Goal: Check status: Check status

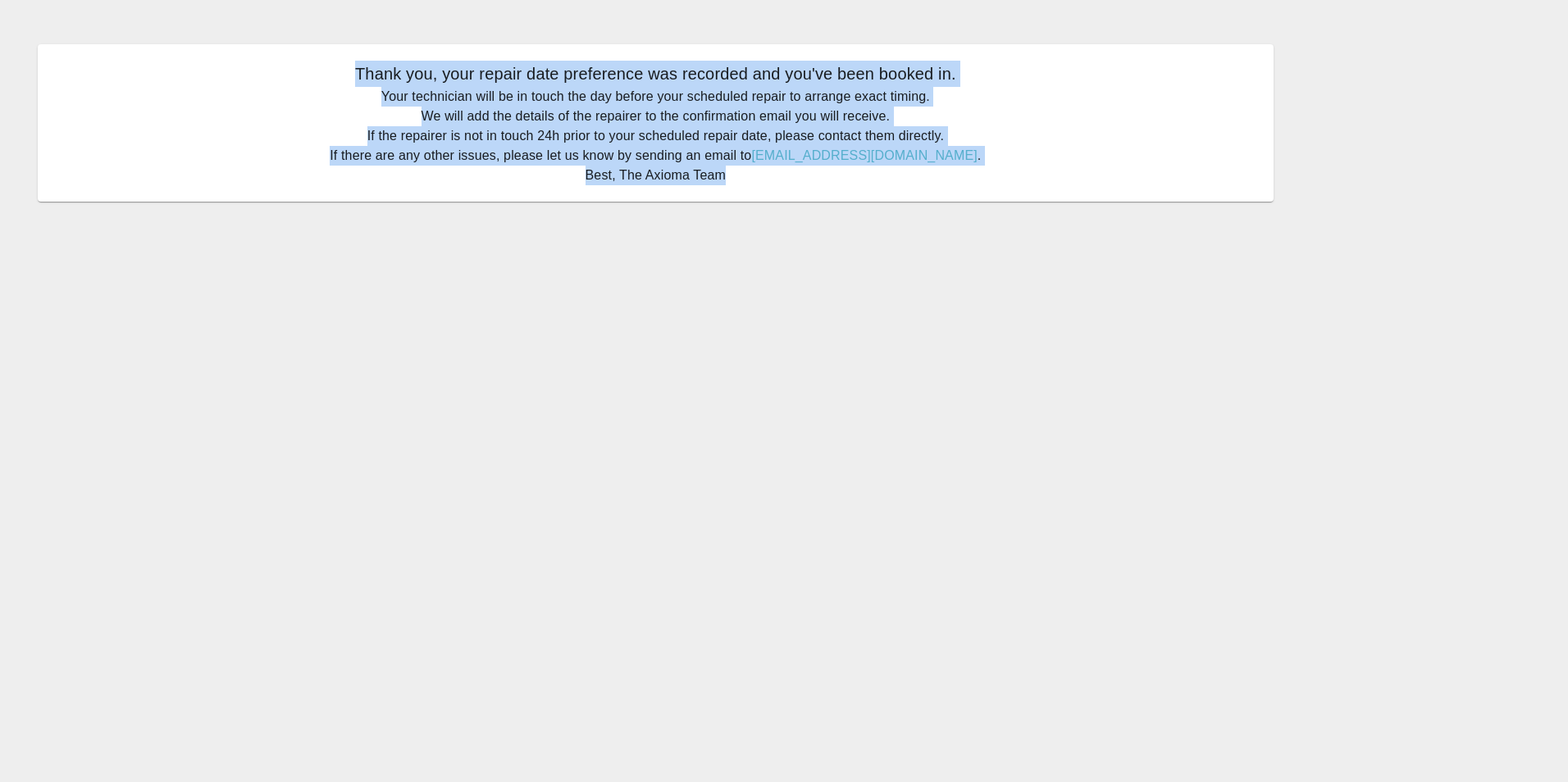
drag, startPoint x: 767, startPoint y: 189, endPoint x: 365, endPoint y: 63, distance: 421.3
click at [365, 63] on div "Thank you, your repair date preference was recorded and you've been booked in. …" at bounding box center [655, 123] width 1236 height 158
copy div "Thank you, your repair date preference was recorded and you've been booked in. …"
click at [735, 170] on p "Your technician will be in touch the day before your scheduled repair to arrang…" at bounding box center [655, 136] width 1203 height 98
drag, startPoint x: 732, startPoint y: 176, endPoint x: 363, endPoint y: 76, distance: 382.3
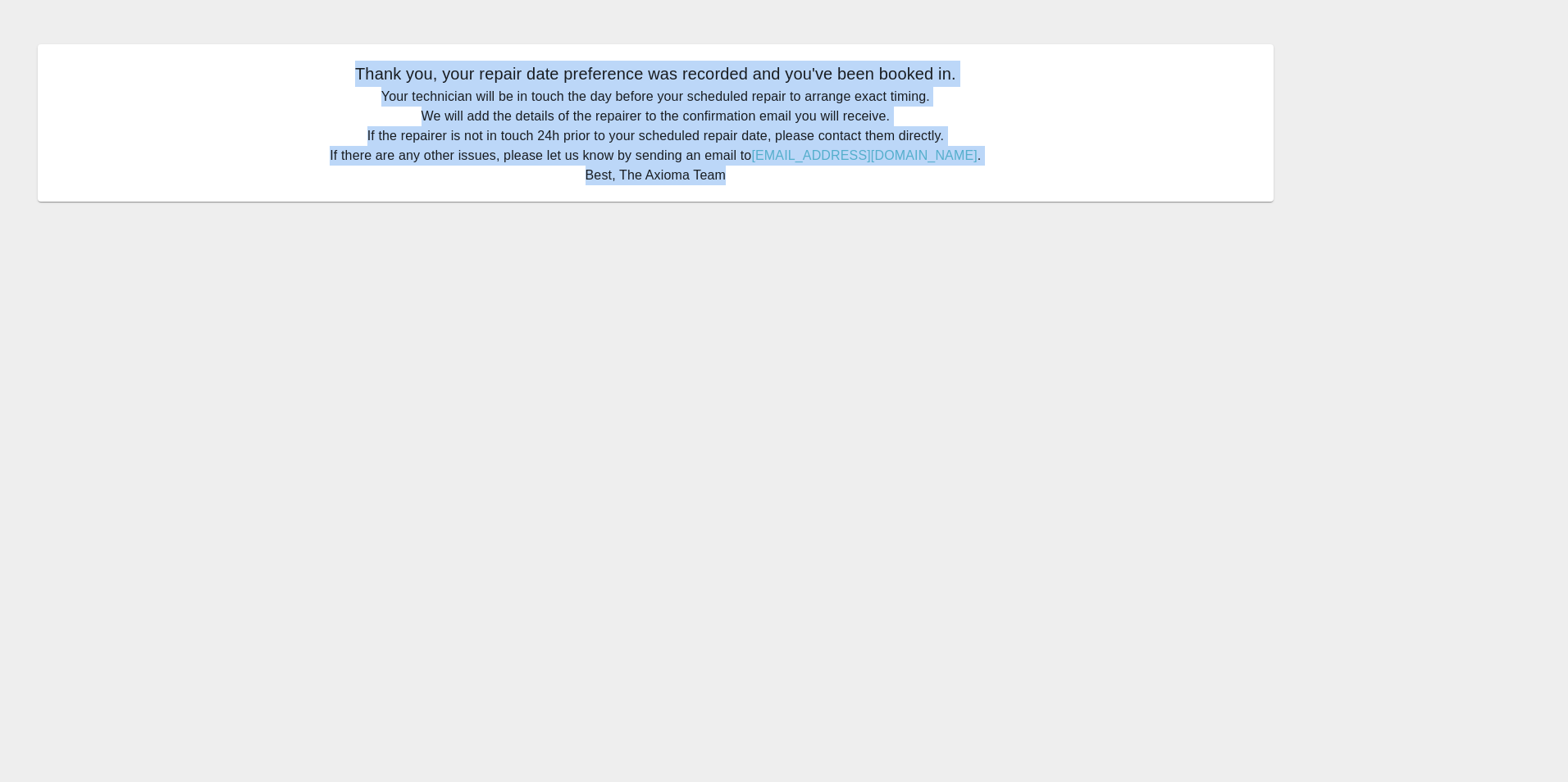
click at [363, 76] on div "Thank you, your repair date preference was recorded and you've been booked in. …" at bounding box center [655, 123] width 1236 height 158
drag, startPoint x: 363, startPoint y: 76, endPoint x: 544, endPoint y: 97, distance: 182.2
copy div "Thank you, your repair date preference was recorded and you've been booked in. …"
click at [738, 168] on p "Your technician will be in touch the day before your scheduled repair to arrang…" at bounding box center [655, 136] width 1203 height 98
drag, startPoint x: 727, startPoint y: 176, endPoint x: 362, endPoint y: 70, distance: 380.1
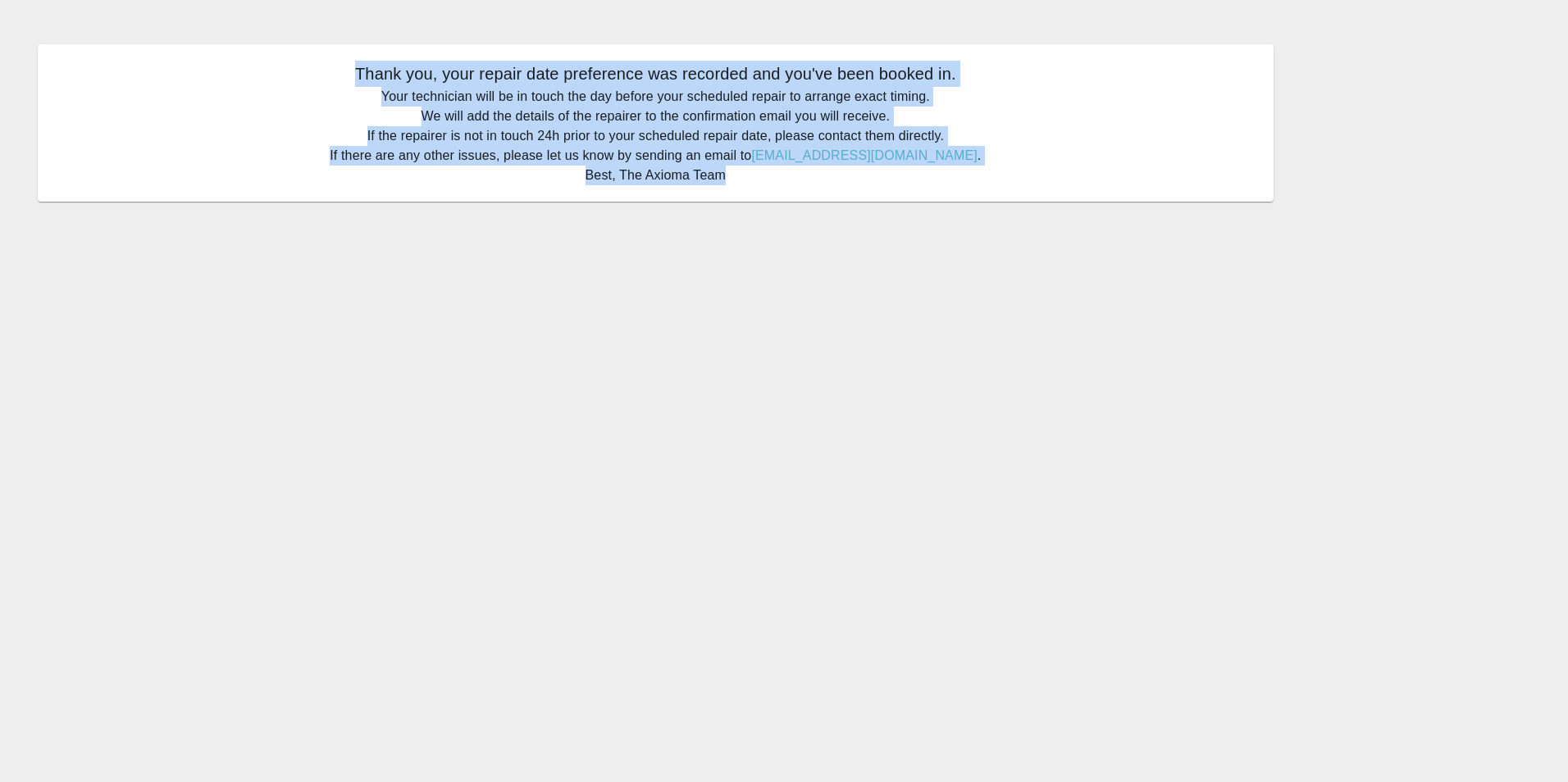
click at [362, 70] on div "Thank you, your repair date preference was recorded and you've been booked in. …" at bounding box center [655, 123] width 1236 height 158
click at [741, 176] on p "Your technician will be in touch the day before your scheduled repair to arrang…" at bounding box center [655, 136] width 1203 height 98
drag, startPoint x: 743, startPoint y: 175, endPoint x: 365, endPoint y: 71, distance: 392.0
click at [365, 71] on div "Thank you, your repair date preference was recorded and you've been booked in. …" at bounding box center [655, 123] width 1236 height 158
click at [732, 180] on p "Your technician will be in touch the day before your scheduled repair to arrang…" at bounding box center [655, 136] width 1203 height 98
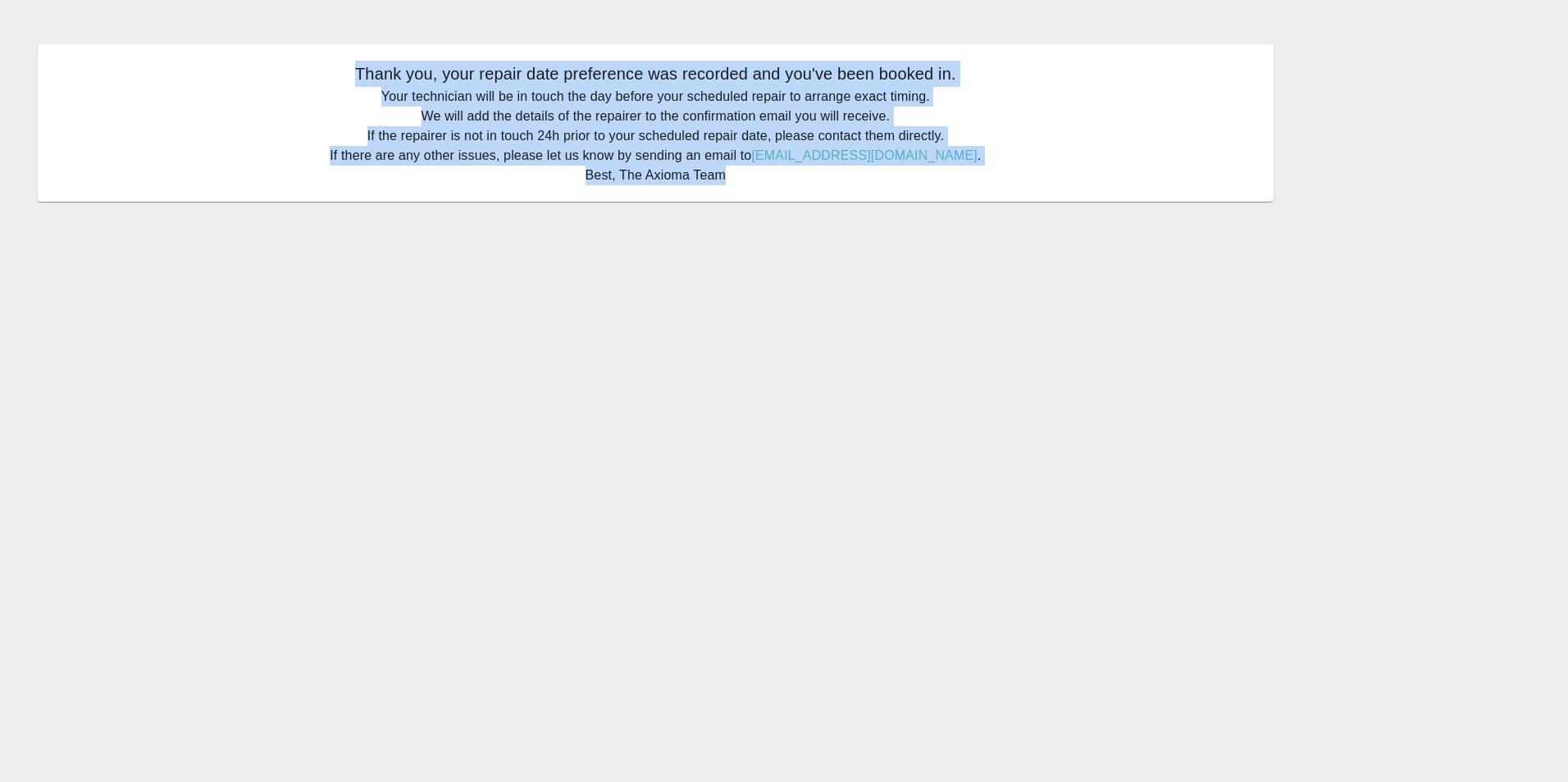
drag, startPoint x: 727, startPoint y: 176, endPoint x: 360, endPoint y: 73, distance: 381.2
click at [360, 73] on div "Thank you, your repair date preference was recorded and you've been booked in. …" at bounding box center [655, 123] width 1236 height 158
click at [751, 178] on p "Your technician will be in touch the day before your scheduled repair to arrang…" at bounding box center [655, 136] width 1203 height 98
